Goal: Information Seeking & Learning: Learn about a topic

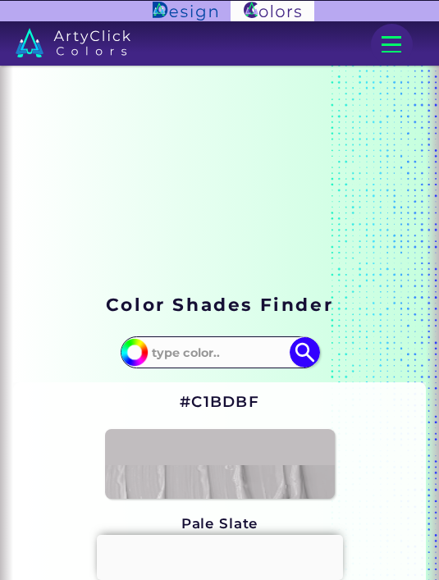
type input "83"
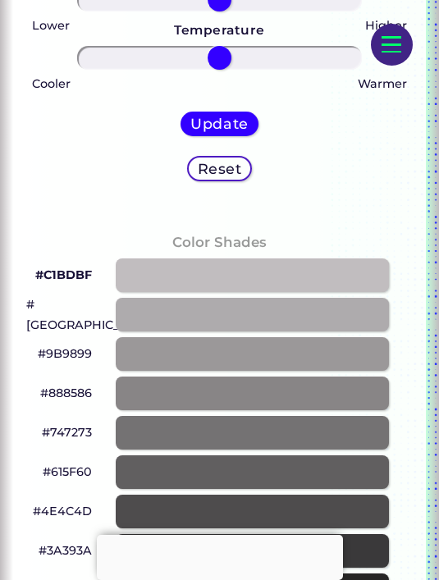
scroll to position [734, 0]
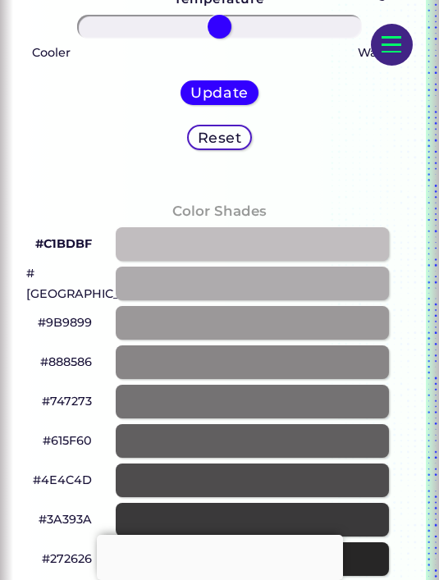
click at [290, 431] on div at bounding box center [252, 441] width 272 height 34
type input "#615f60"
type input "0"
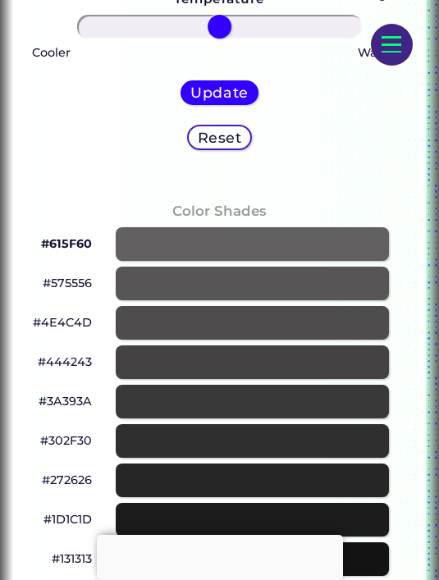
click at [245, 535] on div at bounding box center [220, 535] width 246 height 0
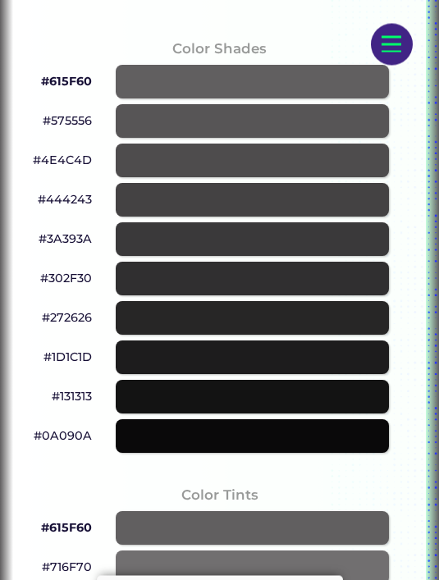
scroll to position [1014, 0]
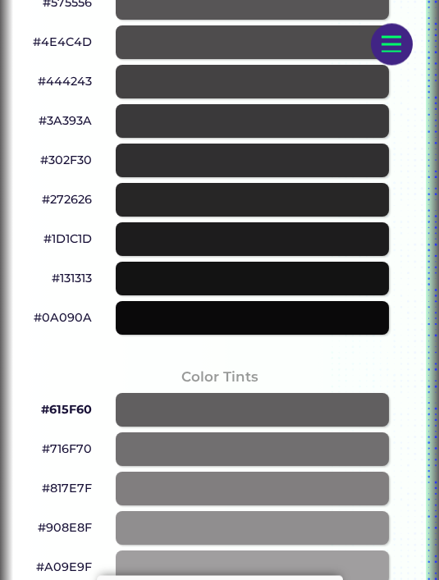
click at [180, 318] on div at bounding box center [252, 319] width 272 height 34
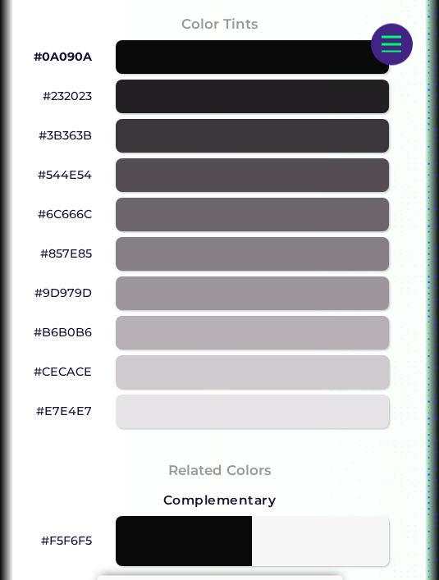
click at [179, 363] on div at bounding box center [252, 373] width 272 height 34
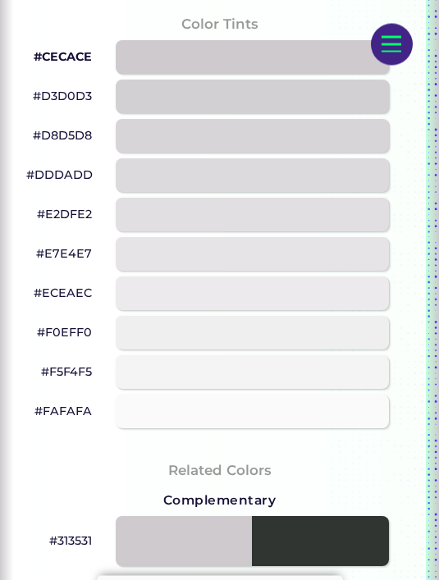
scroll to position [1367, 0]
click at [160, 377] on div at bounding box center [252, 372] width 272 height 34
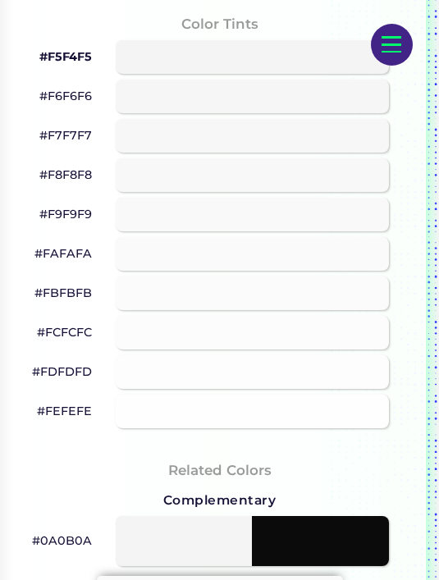
click at [179, 404] on div at bounding box center [252, 412] width 272 height 34
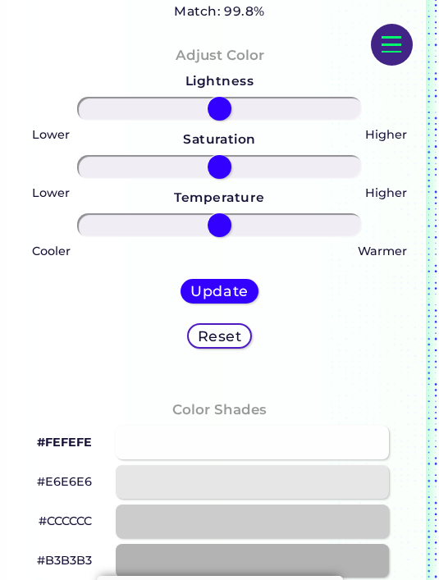
scroll to position [591, 0]
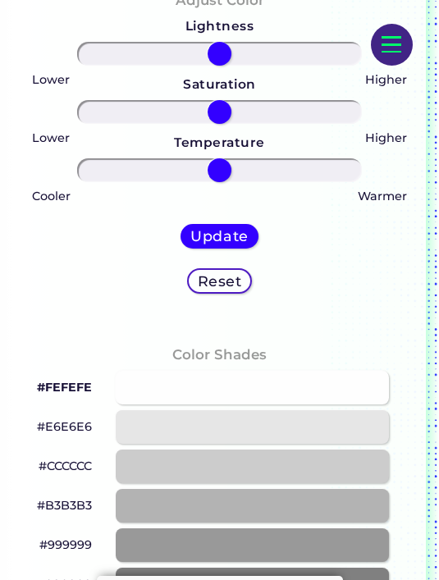
click at [220, 433] on div at bounding box center [252, 427] width 272 height 34
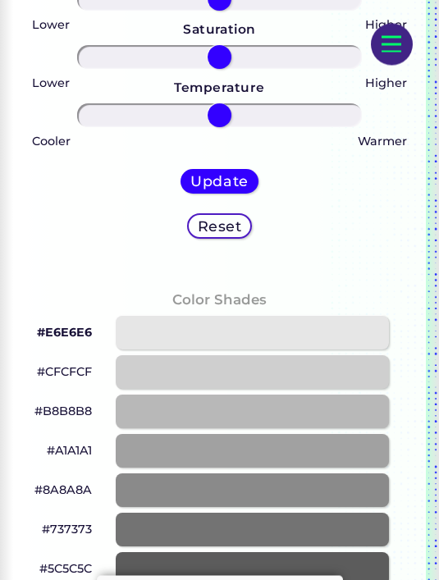
click at [323, 446] on div at bounding box center [252, 452] width 272 height 34
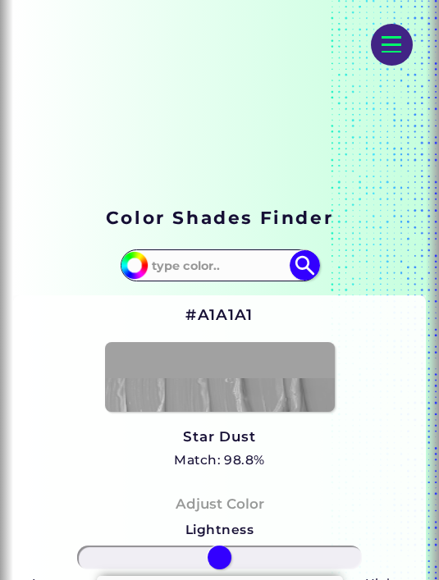
scroll to position [79, 0]
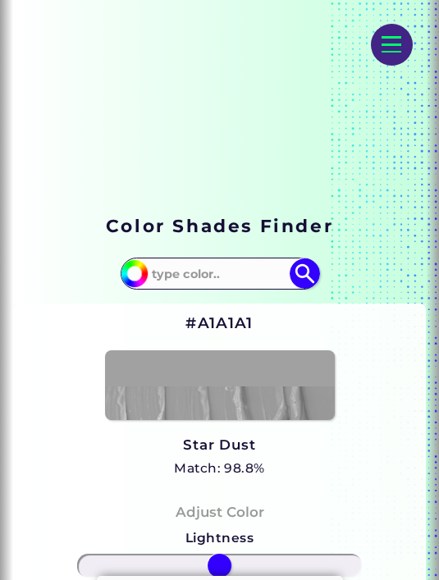
click at [243, 469] on h5 "Match: 98.8%" at bounding box center [219, 468] width 91 height 21
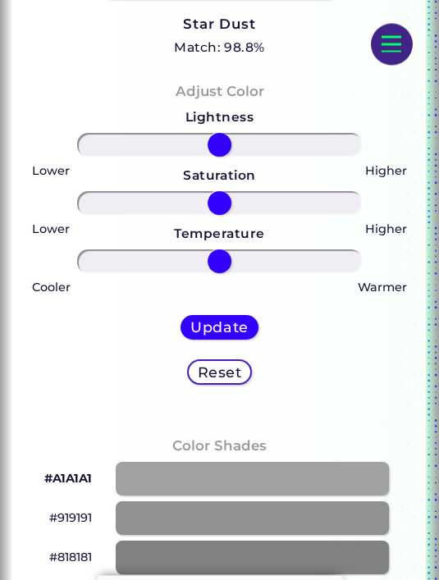
scroll to position [500, 0]
click at [189, 523] on div at bounding box center [252, 518] width 272 height 34
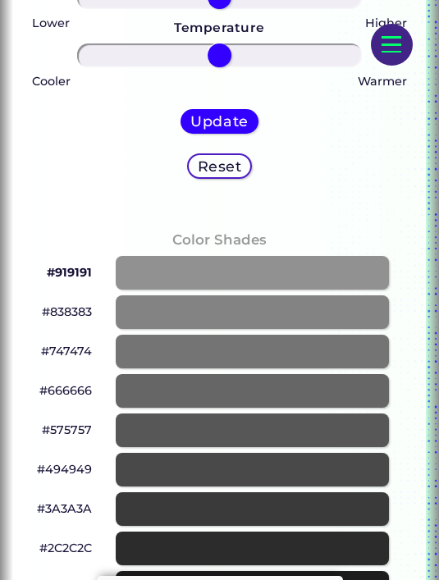
scroll to position [699, 0]
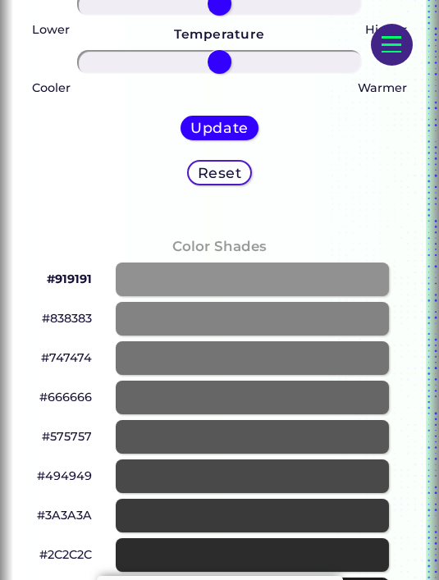
click at [149, 336] on div at bounding box center [252, 319] width 272 height 34
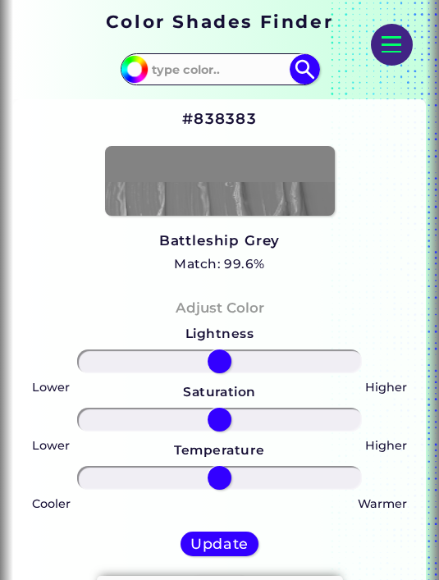
scroll to position [280, 0]
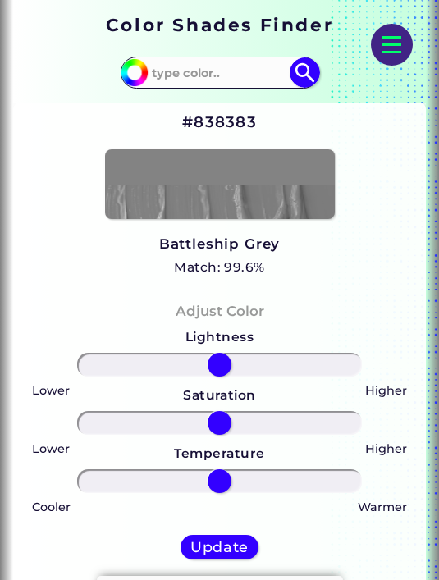
click at [226, 244] on h3 "Battleship Grey" at bounding box center [219, 245] width 121 height 20
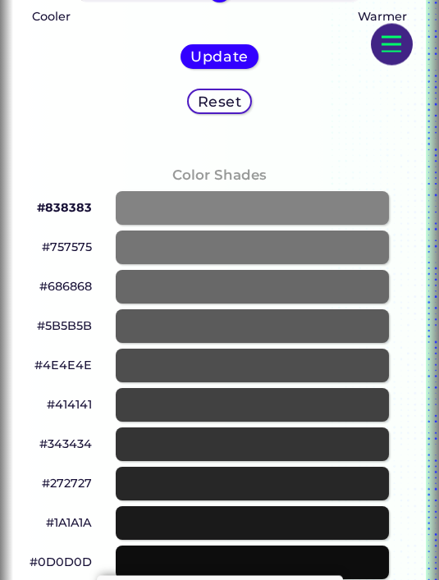
scroll to position [767, 0]
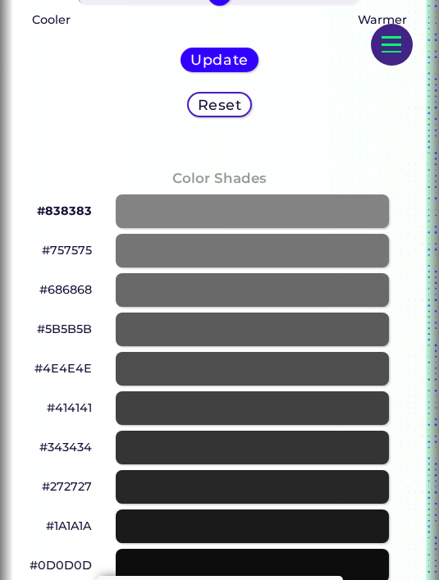
click at [162, 243] on div at bounding box center [252, 251] width 272 height 34
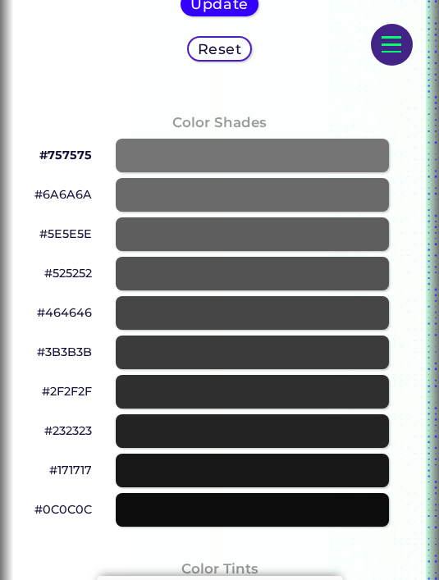
scroll to position [1007, 0]
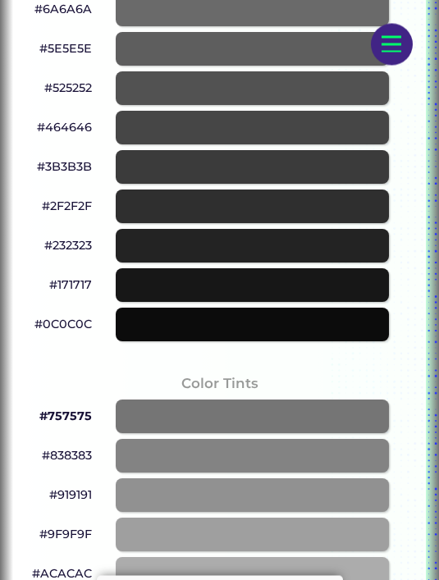
click at [240, 492] on div at bounding box center [252, 496] width 272 height 34
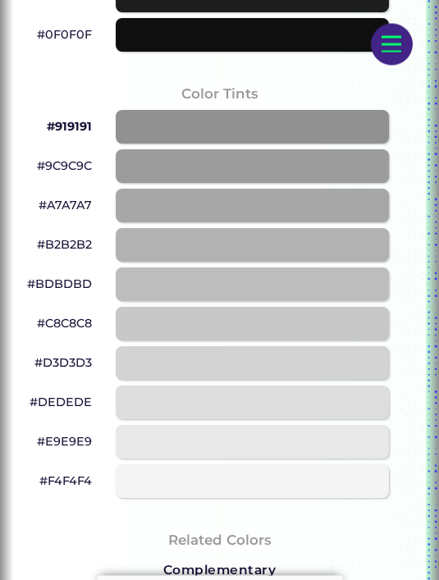
click at [327, 352] on div at bounding box center [252, 364] width 272 height 34
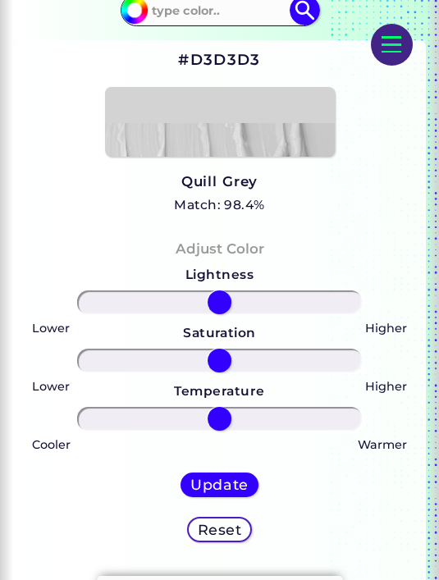
scroll to position [341, 0]
click at [240, 210] on h5 "Match: 98.4%" at bounding box center [219, 205] width 91 height 21
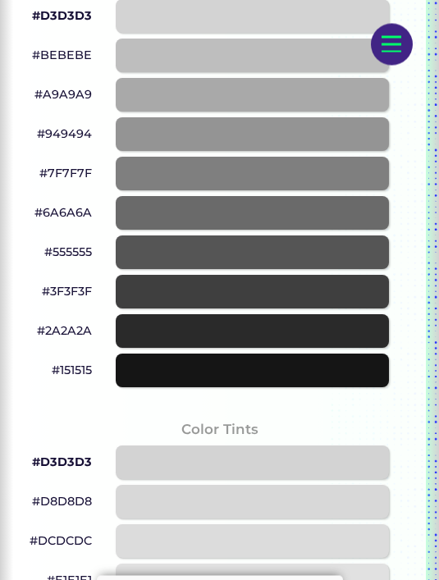
click at [151, 73] on div at bounding box center [252, 56] width 272 height 34
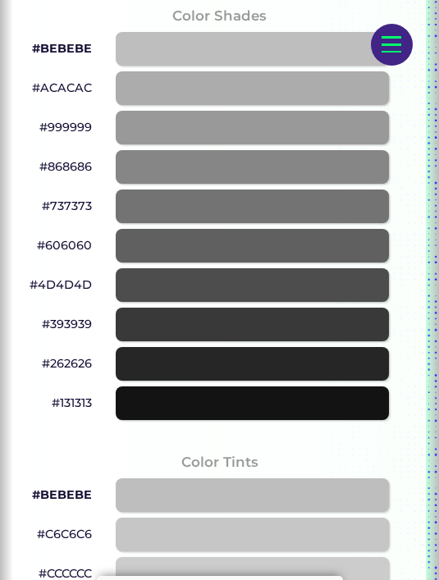
scroll to position [924, 0]
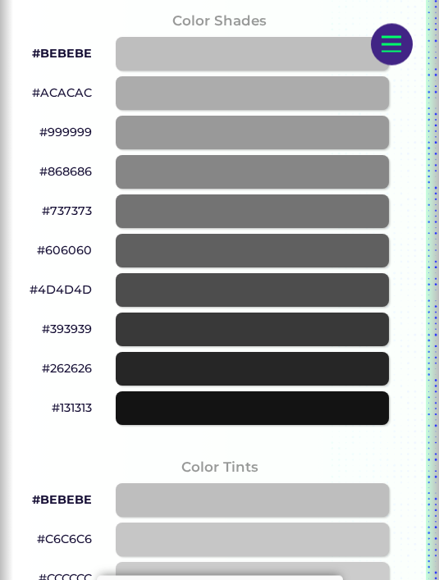
click at [189, 142] on div at bounding box center [252, 133] width 272 height 34
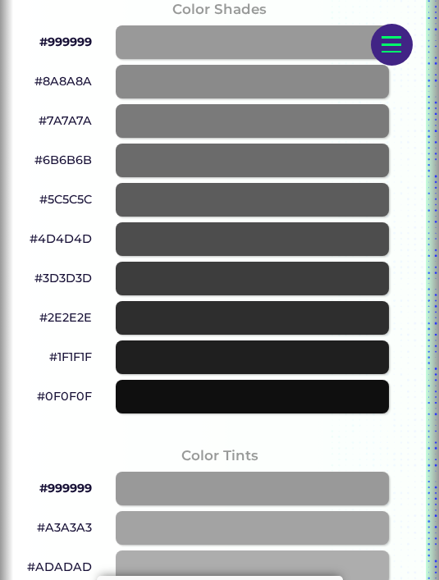
click at [241, 112] on div at bounding box center [252, 121] width 272 height 34
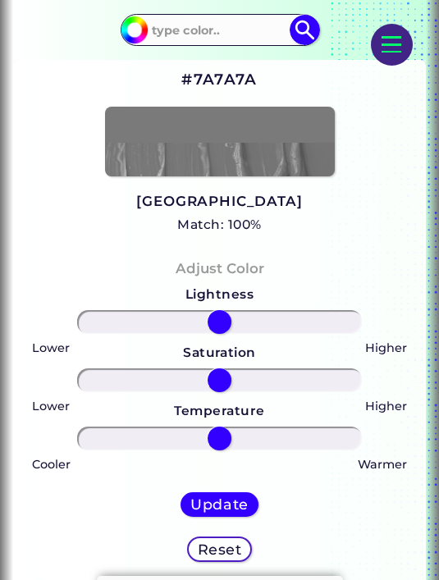
scroll to position [304, 0]
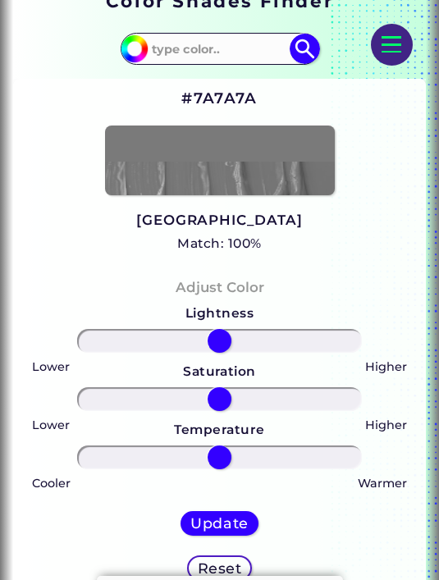
click at [214, 231] on h3 "[GEOGRAPHIC_DATA]" at bounding box center [219, 221] width 166 height 20
click at [224, 249] on h5 "Match: 100%" at bounding box center [219, 243] width 166 height 21
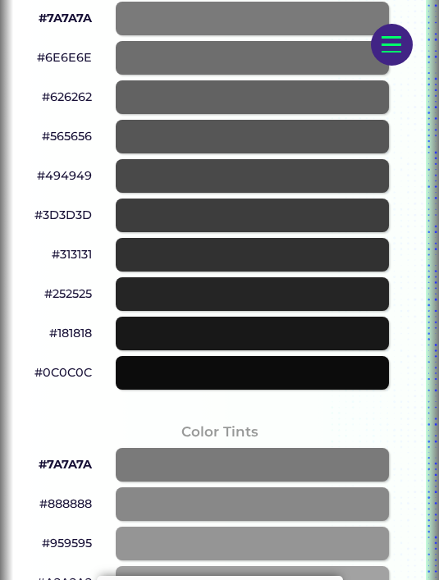
scroll to position [961, 0]
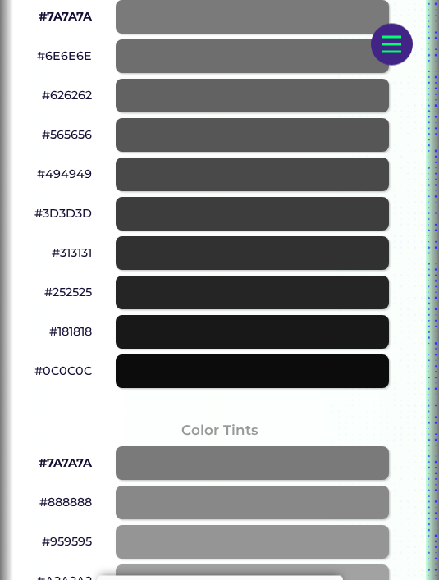
click at [234, 141] on div at bounding box center [252, 136] width 272 height 34
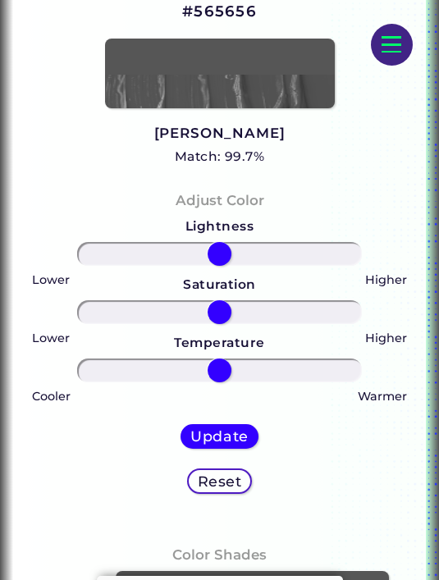
scroll to position [390, 0]
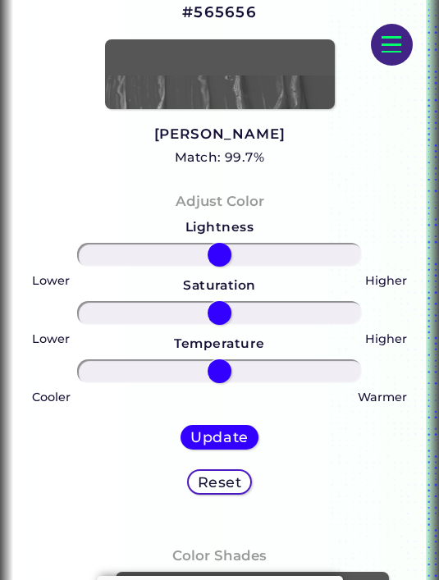
click at [221, 152] on link "[PERSON_NAME] Match: 99.7%" at bounding box center [219, 145] width 131 height 47
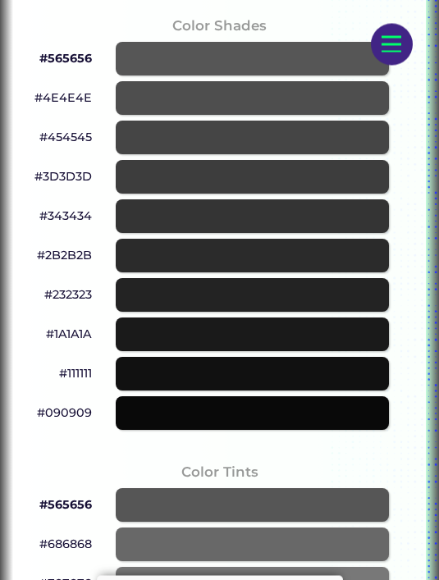
scroll to position [918, 0]
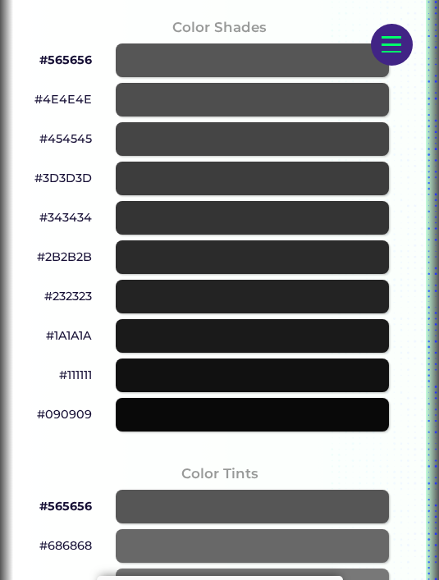
click at [215, 116] on div at bounding box center [252, 100] width 272 height 34
type input "#4e4e4e"
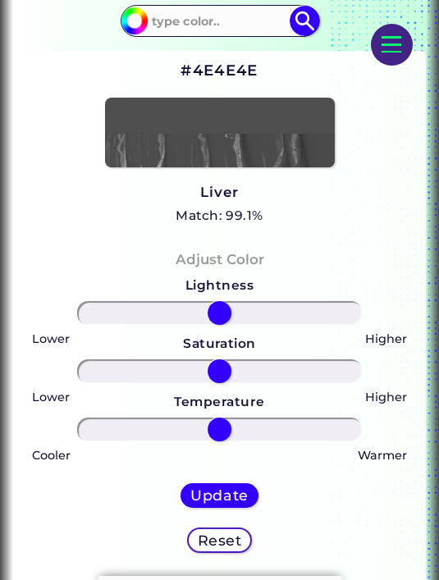
scroll to position [331, 0]
click at [216, 215] on h5 "Match: 99.1%" at bounding box center [220, 216] width 88 height 21
click at [204, 28] on input at bounding box center [220, 20] width 148 height 27
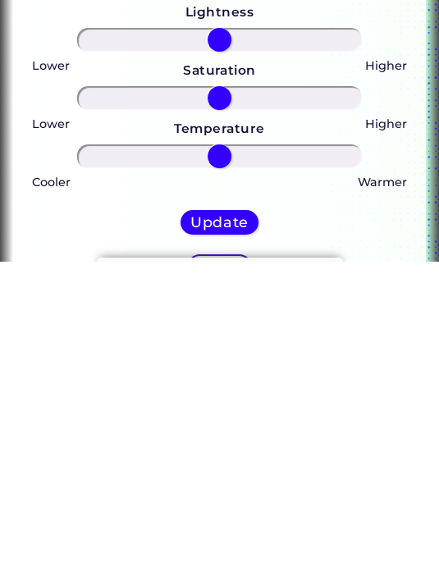
scroll to position [343, 0]
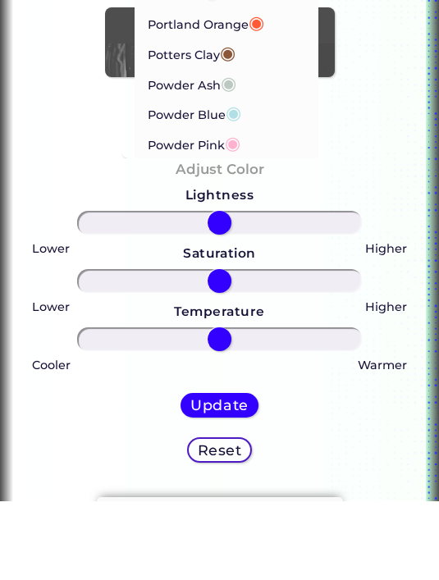
type input "Po"
click at [252, 207] on li "Powder Pink ◉" at bounding box center [227, 222] width 184 height 30
type input "#ffb2d0"
type input "#FFB2D0"
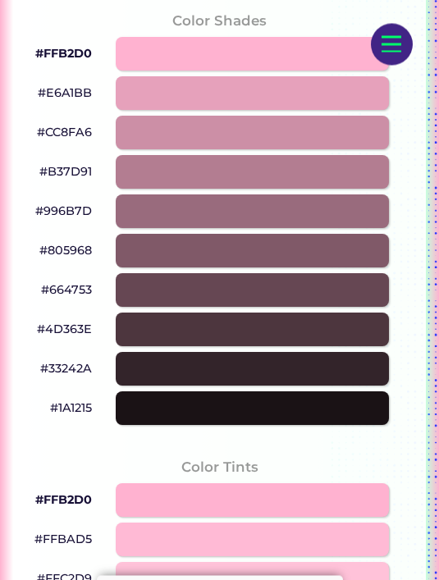
scroll to position [1290, 0]
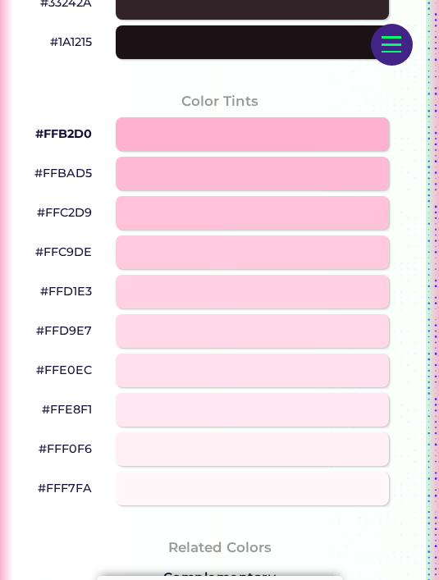
click at [185, 190] on div at bounding box center [252, 174] width 272 height 34
click at [278, 190] on div at bounding box center [252, 174] width 272 height 34
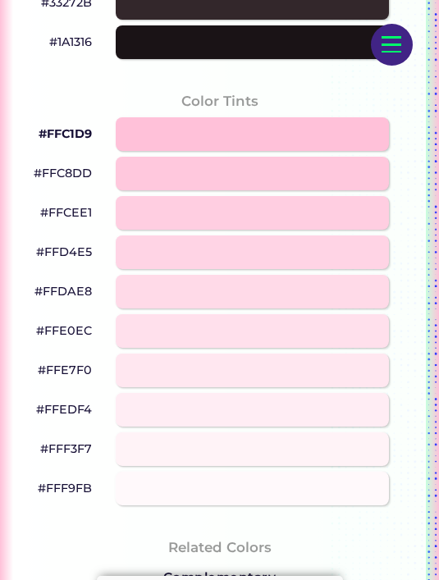
click at [19, 237] on div "Color Tints #FFC1D9 #FFC8DD #FFCEE1 #FFD4E5 #FFDAE8 #FFE0EC #FFE7F0 #FFEDF4 #FF…" at bounding box center [219, 298] width 413 height 446
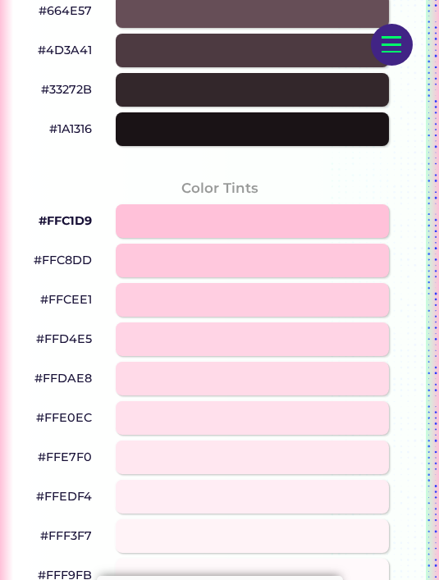
scroll to position [1202, 0]
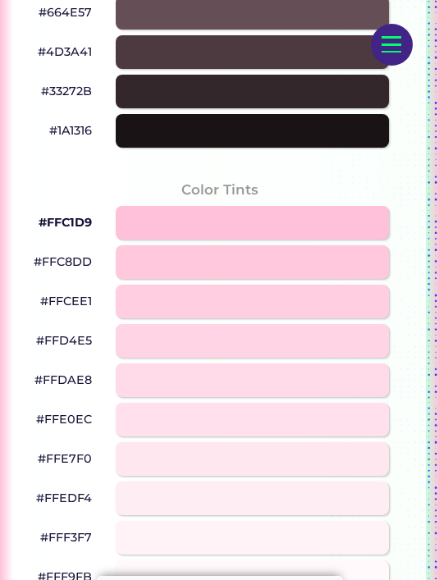
click at [329, 339] on div at bounding box center [252, 341] width 272 height 34
type input "#ffd4e5"
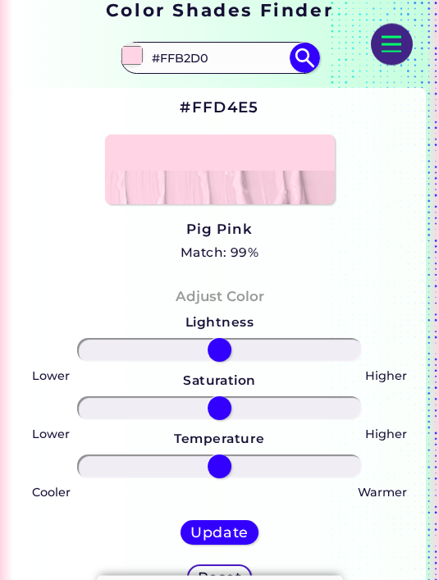
click at [321, 362] on input "range" at bounding box center [219, 351] width 285 height 24
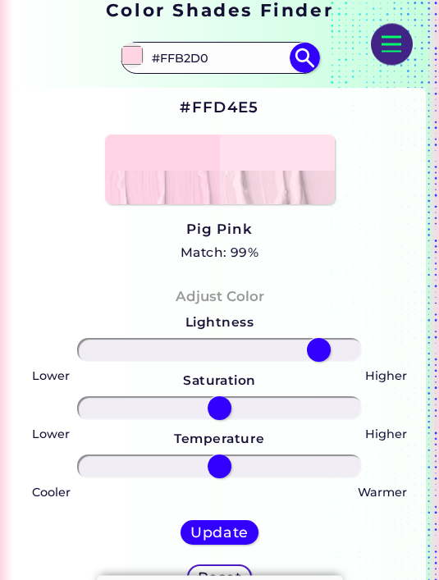
scroll to position [294, 0]
click at [269, 339] on div "Lightness Saturation Temperature Lower Higher Lower Higher Cooler Warmer Update…" at bounding box center [219, 460] width 386 height 302
type input "28"
click at [257, 360] on input "range" at bounding box center [219, 350] width 285 height 24
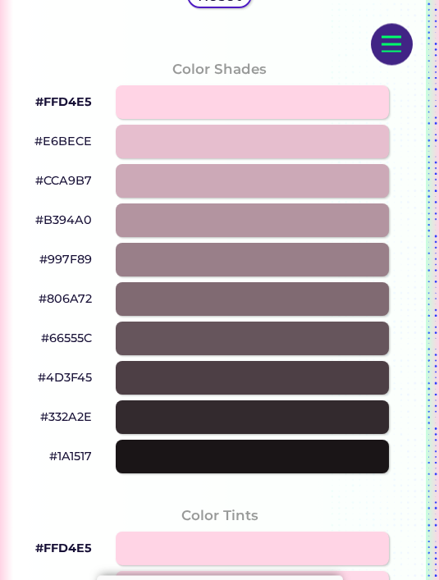
click at [272, 260] on div at bounding box center [252, 261] width 272 height 34
type input "#997f89"
type input "0"
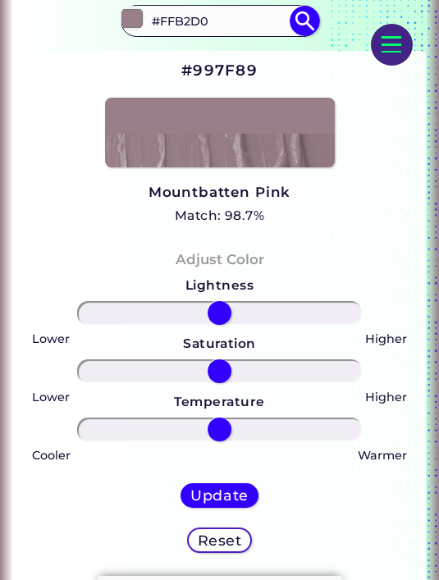
scroll to position [256, 0]
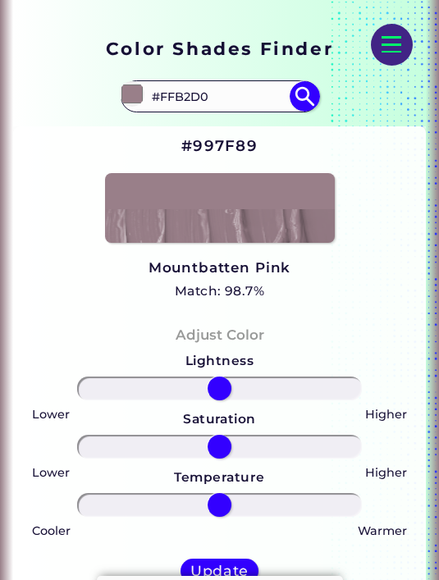
click at [274, 289] on h5 "Match: 98.7%" at bounding box center [219, 291] width 142 height 21
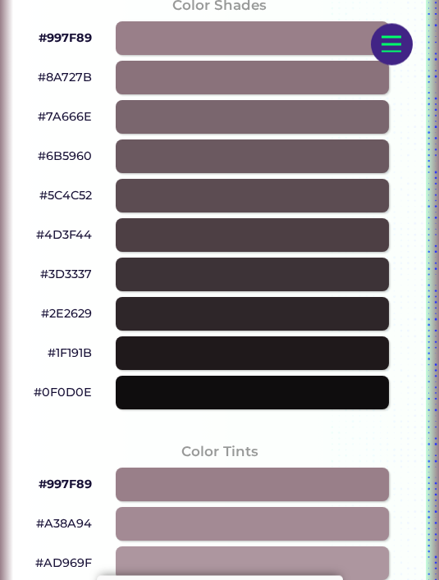
scroll to position [969, 0]
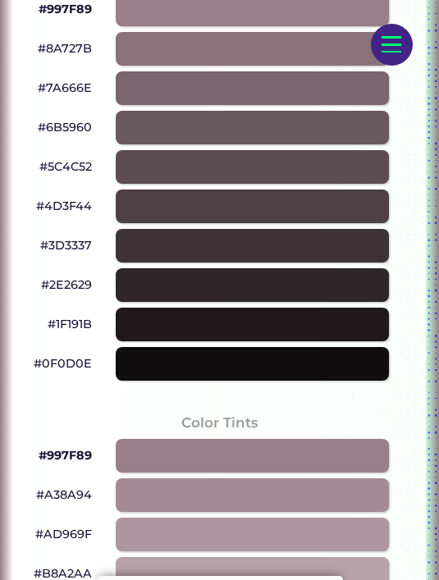
click at [181, 363] on div at bounding box center [252, 364] width 272 height 34
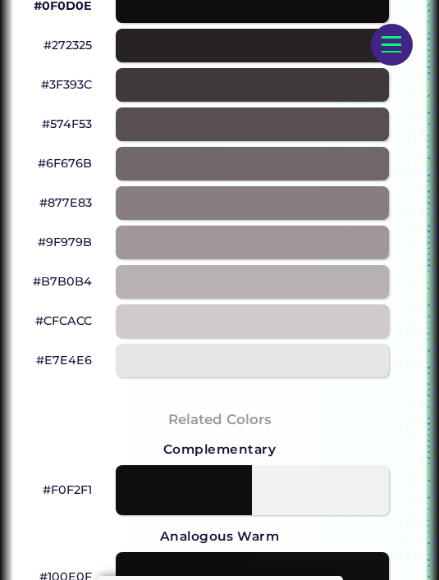
scroll to position [1405, 0]
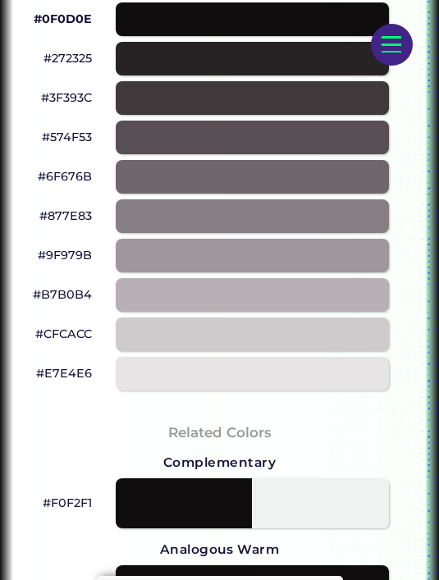
click at [242, 107] on div at bounding box center [252, 98] width 272 height 34
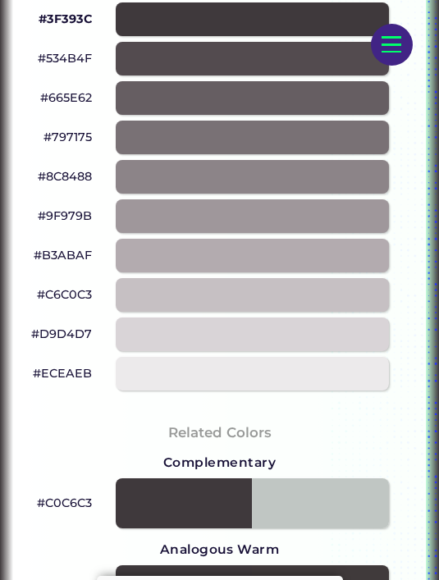
click at [187, 139] on div at bounding box center [252, 138] width 272 height 34
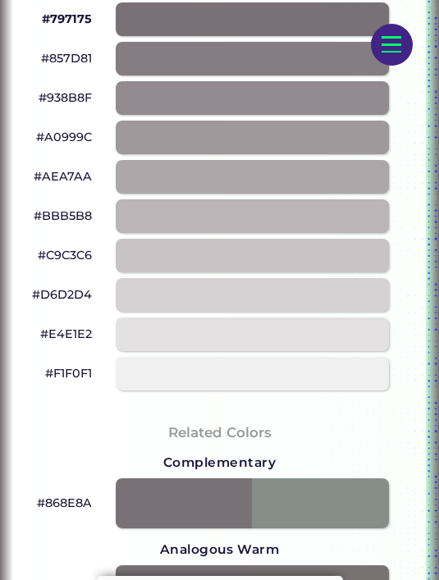
click at [314, 272] on div at bounding box center [252, 256] width 272 height 34
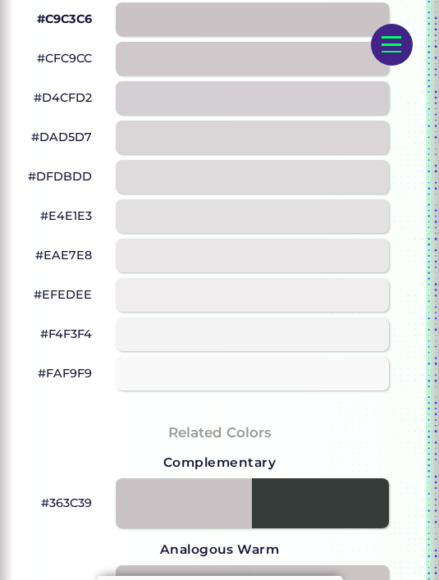
click at [345, 267] on div at bounding box center [252, 256] width 272 height 34
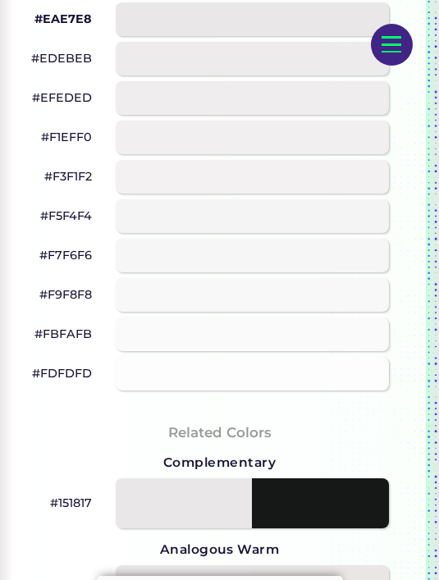
click at [182, 212] on div at bounding box center [252, 216] width 272 height 34
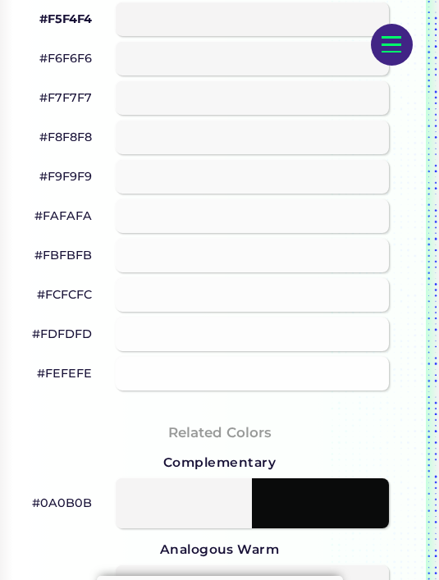
click at [299, 252] on div at bounding box center [252, 256] width 272 height 34
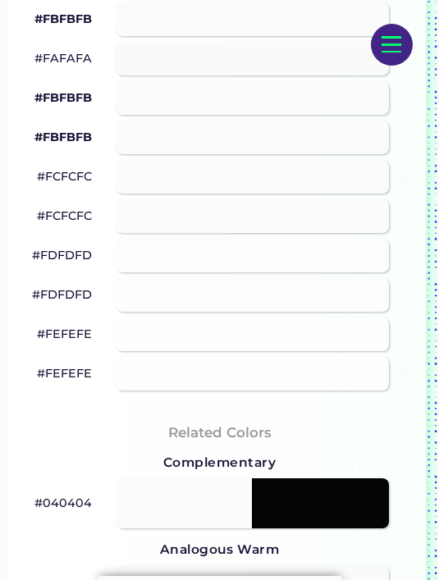
click at [240, 285] on div at bounding box center [252, 295] width 272 height 34
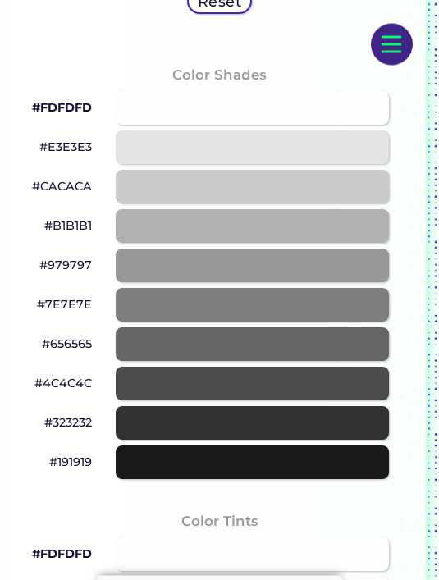
click at [243, 283] on div at bounding box center [252, 266] width 272 height 34
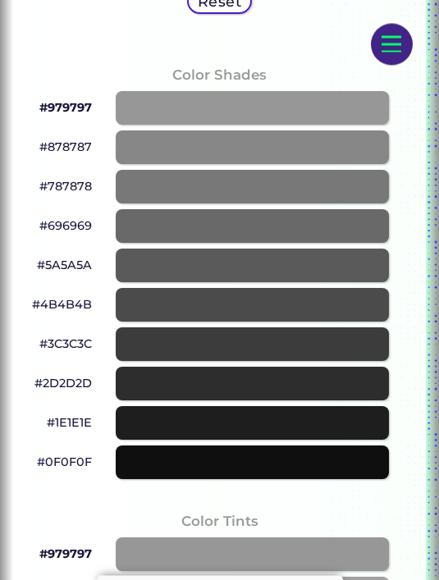
scroll to position [870, 0]
click at [208, 185] on div at bounding box center [252, 187] width 272 height 34
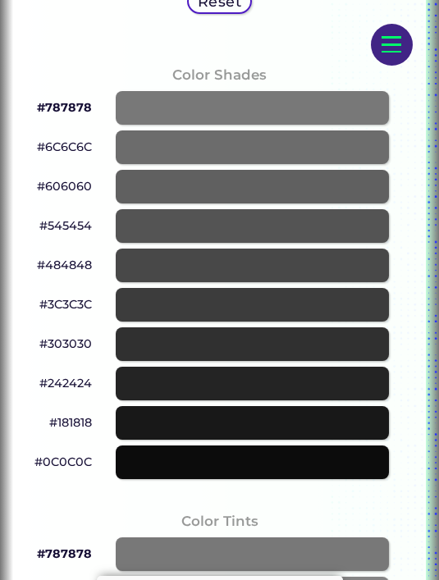
click at [179, 194] on div at bounding box center [252, 187] width 272 height 34
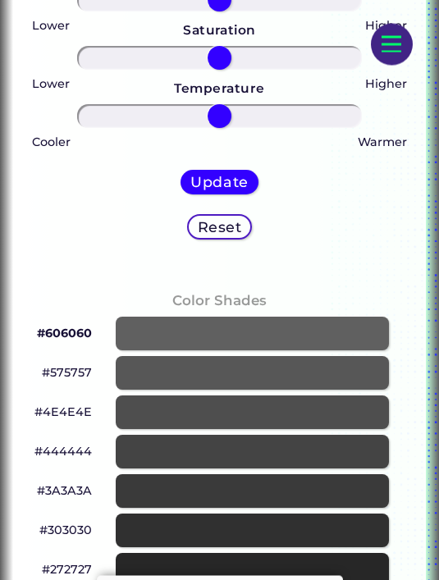
scroll to position [651, 0]
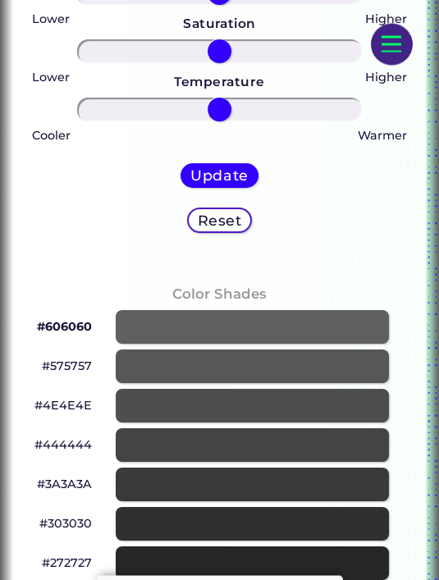
click at [225, 484] on div at bounding box center [252, 485] width 272 height 34
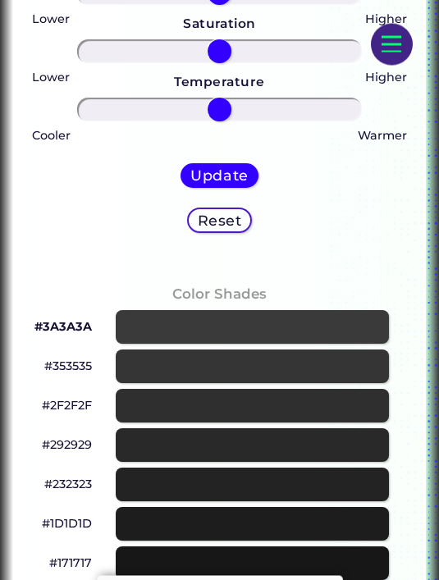
scroll to position [651, 0]
click at [189, 380] on div at bounding box center [252, 366] width 272 height 34
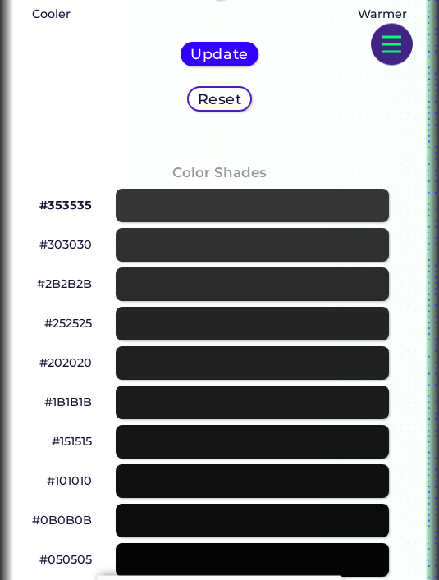
scroll to position [928, 0]
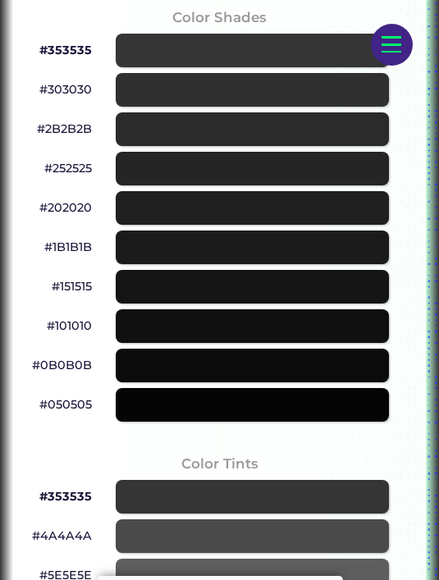
click at [318, 412] on div at bounding box center [252, 405] width 272 height 34
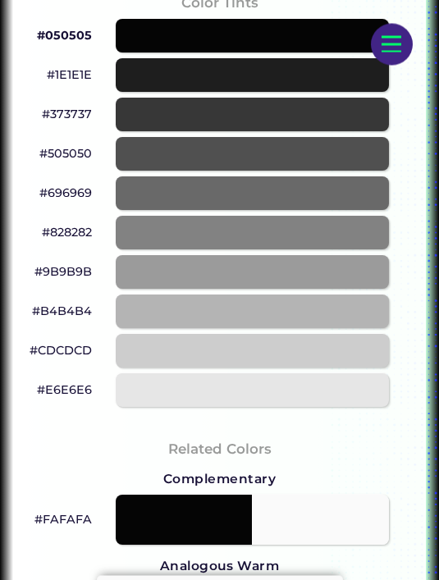
click at [304, 250] on div at bounding box center [252, 234] width 272 height 34
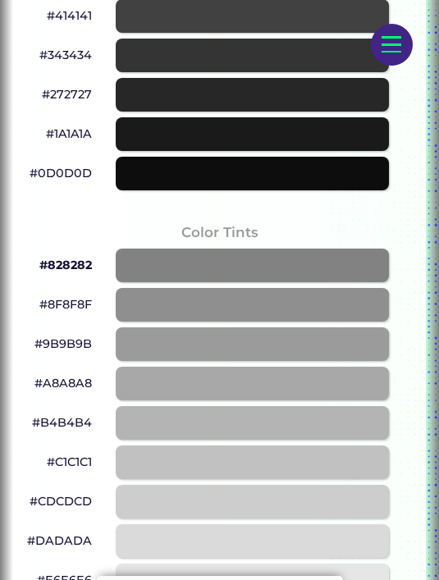
scroll to position [1083, 0]
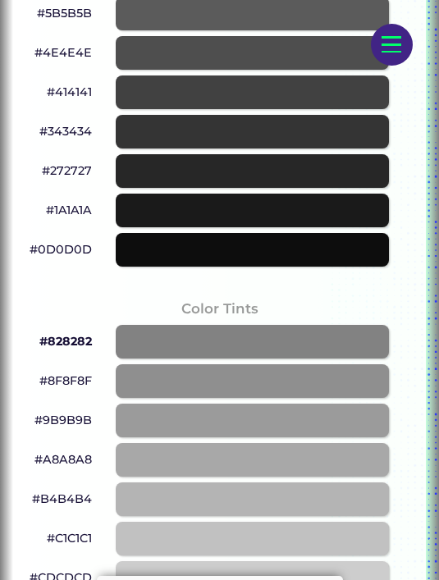
click at [178, 243] on div at bounding box center [252, 250] width 272 height 34
type input "#0d0d0d"
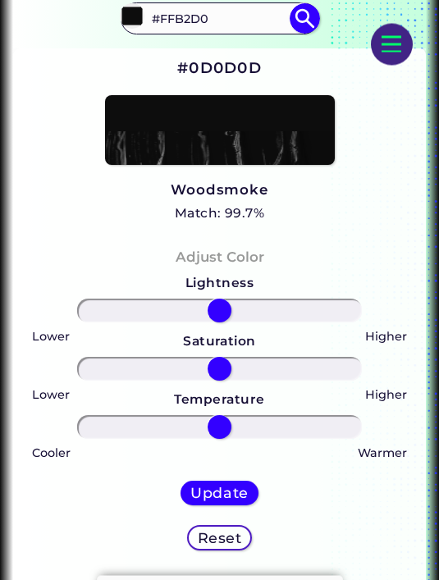
scroll to position [328, 0]
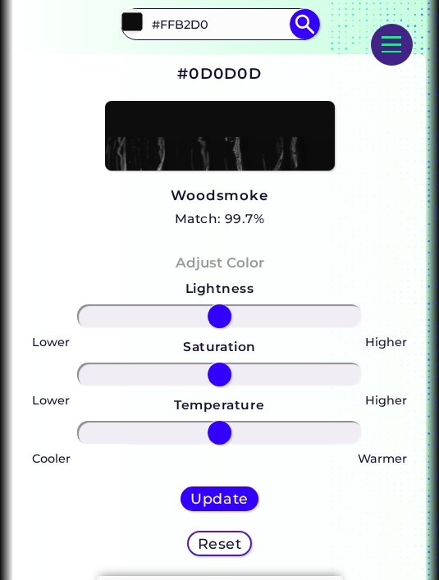
type input "66"
click at [307, 328] on input "range" at bounding box center [219, 316] width 285 height 24
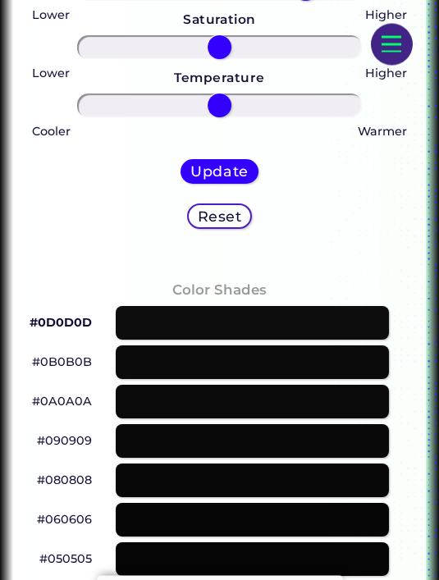
scroll to position [810, 0]
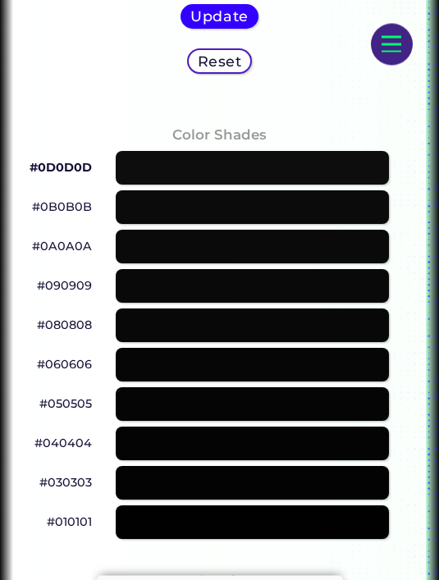
click at [241, 281] on div at bounding box center [252, 287] width 272 height 34
type input "#090909"
type input "0"
click at [233, 299] on div at bounding box center [252, 286] width 272 height 34
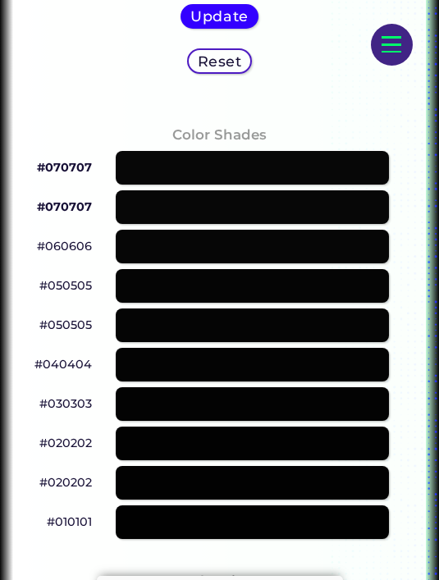
click at [276, 303] on div at bounding box center [252, 286] width 272 height 34
click at [308, 224] on div at bounding box center [252, 207] width 272 height 34
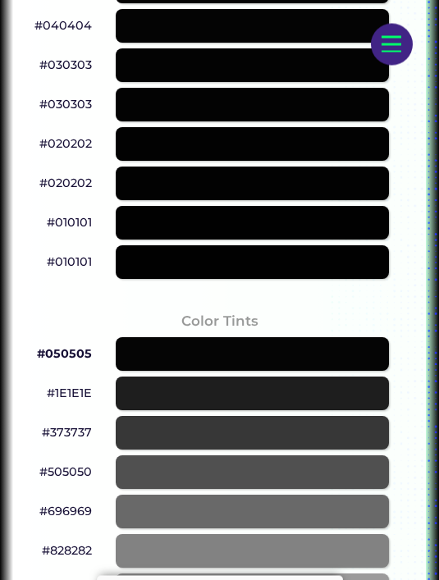
click at [282, 258] on div at bounding box center [252, 263] width 272 height 34
click at [244, 240] on div at bounding box center [252, 223] width 272 height 34
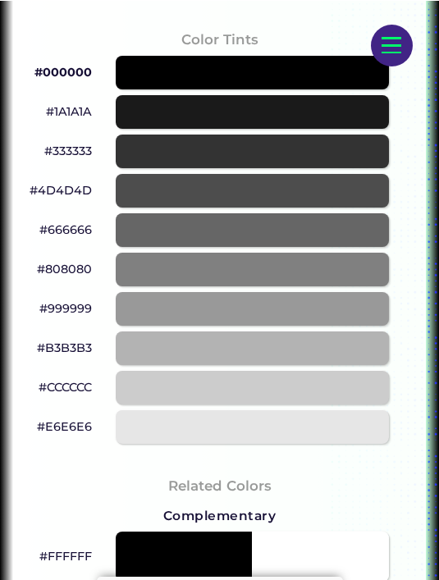
click at [168, 207] on div at bounding box center [252, 190] width 272 height 34
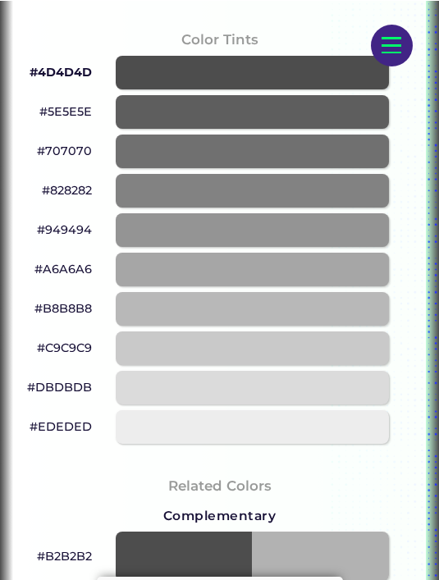
scroll to position [1352, 0]
click at [191, 438] on div at bounding box center [252, 427] width 272 height 34
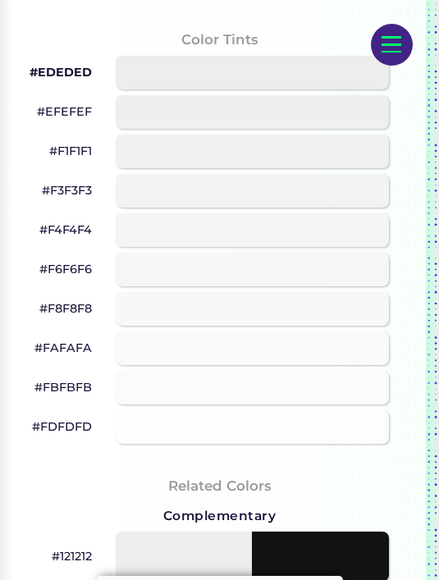
click at [281, 444] on div at bounding box center [252, 427] width 272 height 34
type input "#fdfdfd"
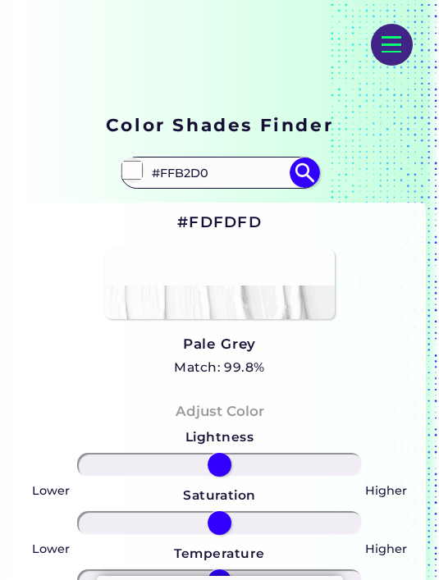
scroll to position [181, 0]
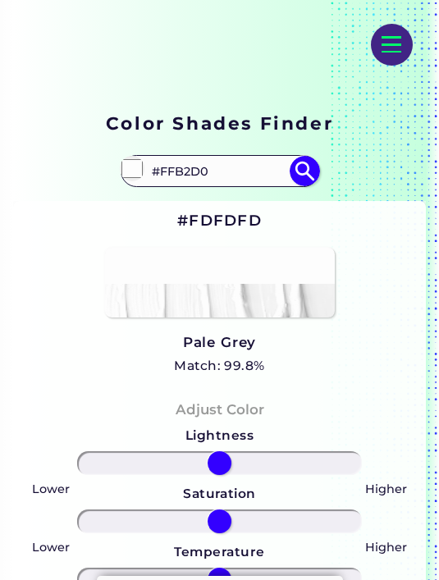
click at [237, 349] on h3 "Pale Grey" at bounding box center [219, 343] width 91 height 20
